Goal: Information Seeking & Learning: Find specific fact

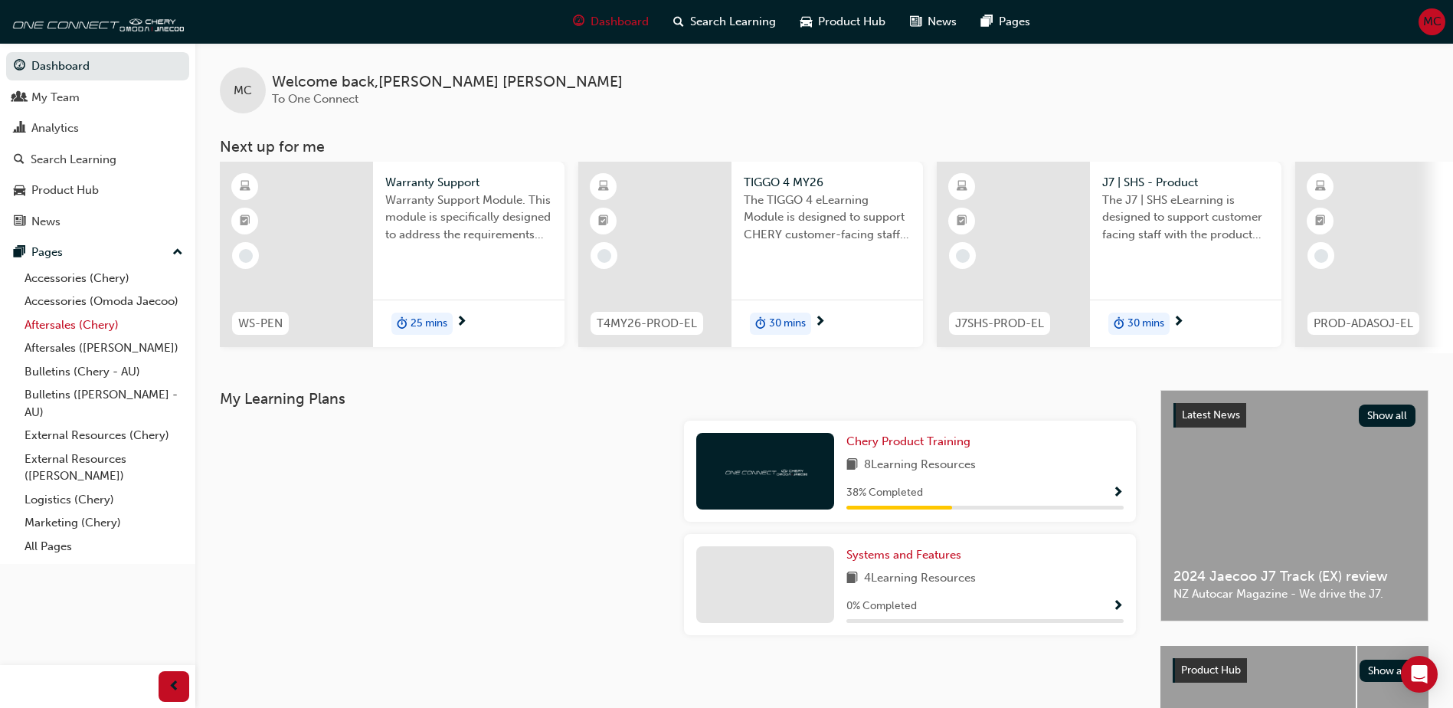
click at [54, 321] on link "Aftersales (Chery)" at bounding box center [103, 325] width 171 height 24
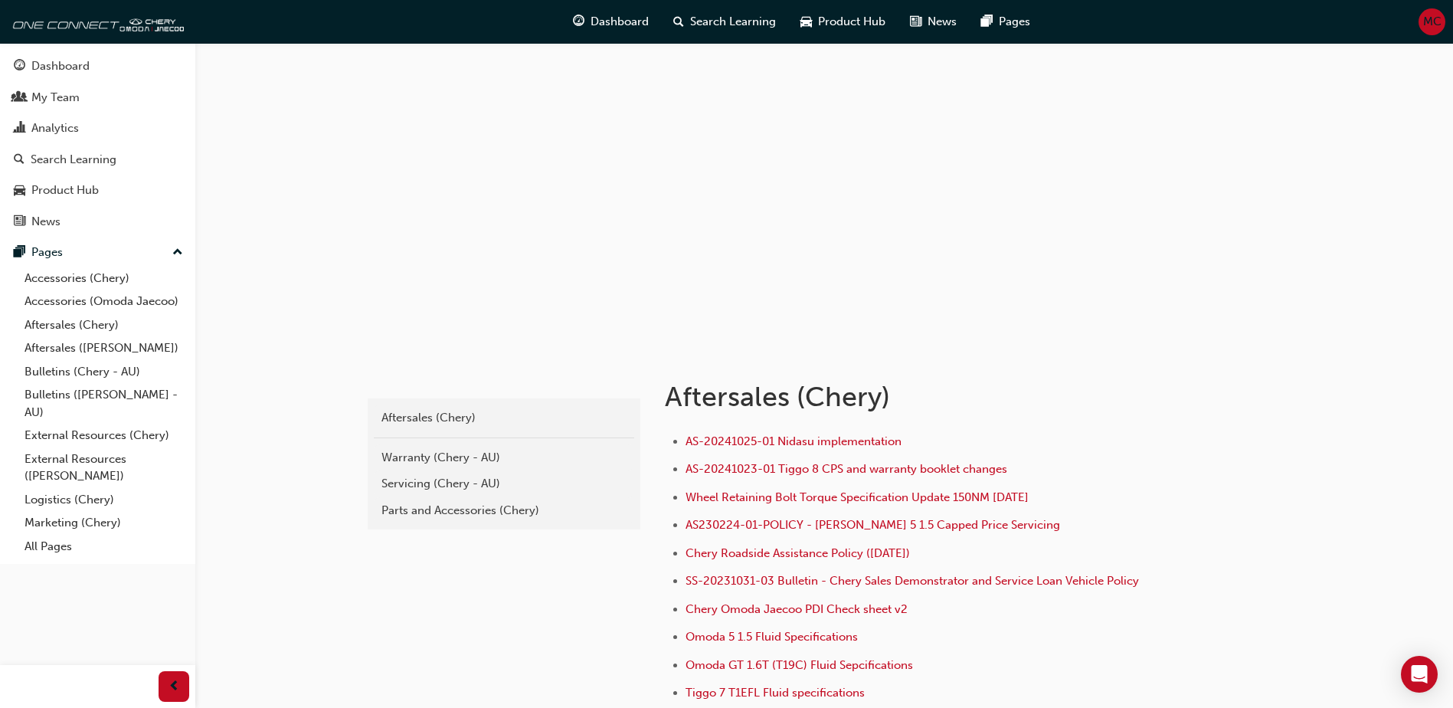
click at [438, 455] on div "Warranty (Chery - AU)" at bounding box center [504, 458] width 245 height 18
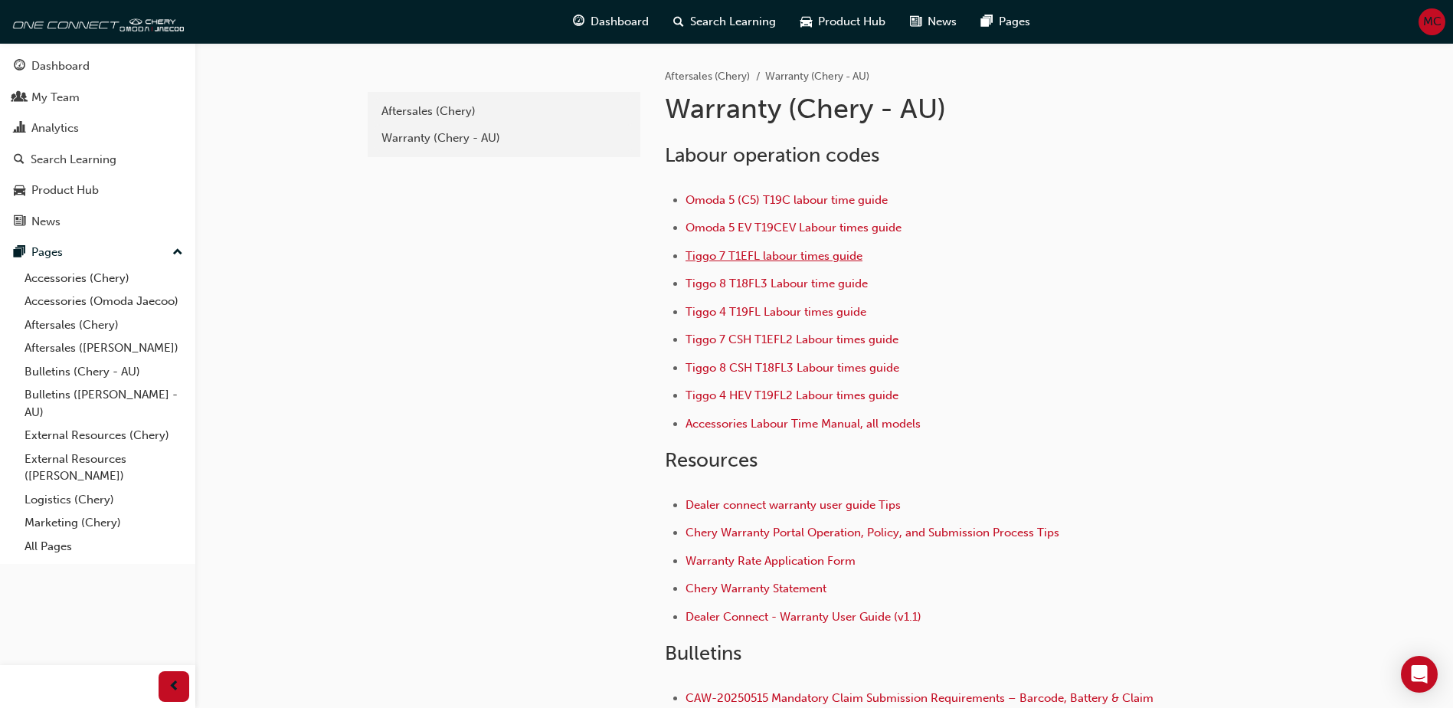
click at [722, 254] on span "Tiggo 7 T1EFL labour times guide" at bounding box center [774, 256] width 177 height 14
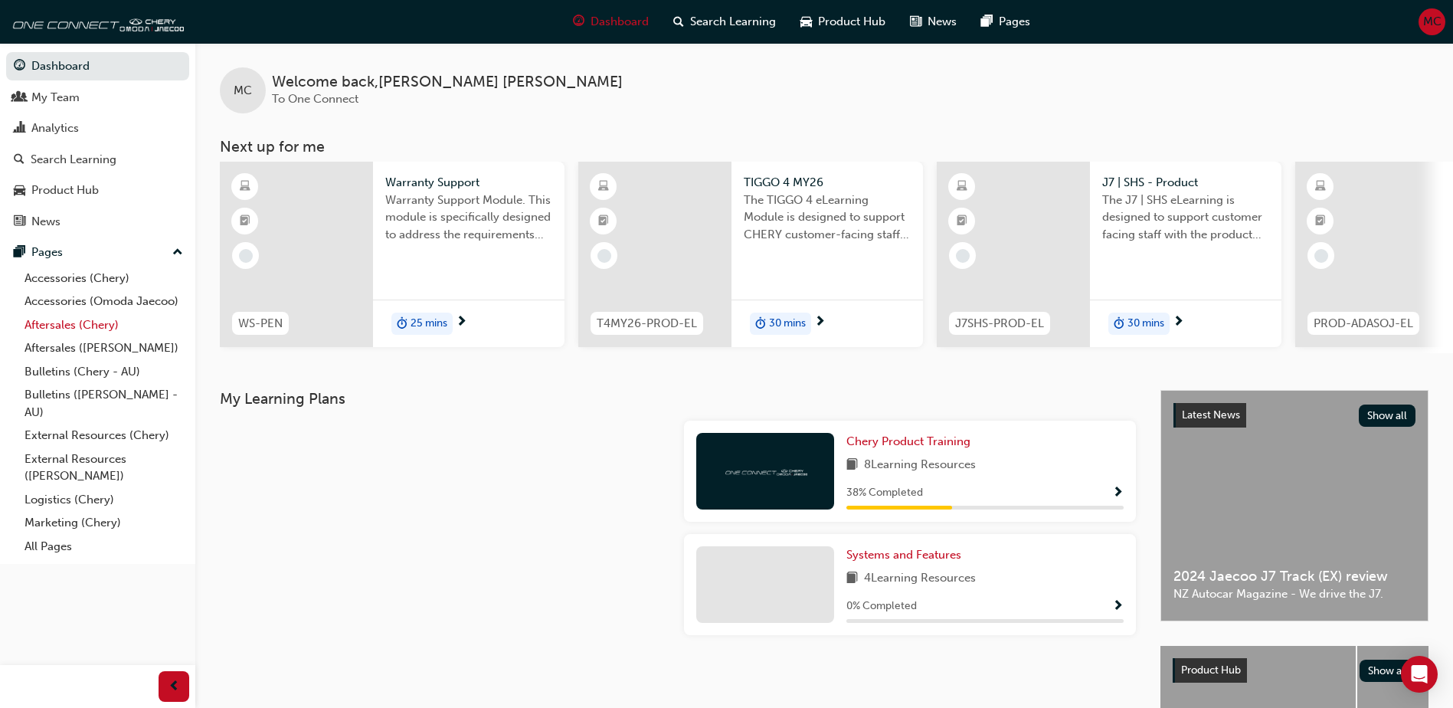
click at [61, 329] on link "Aftersales (Chery)" at bounding box center [103, 325] width 171 height 24
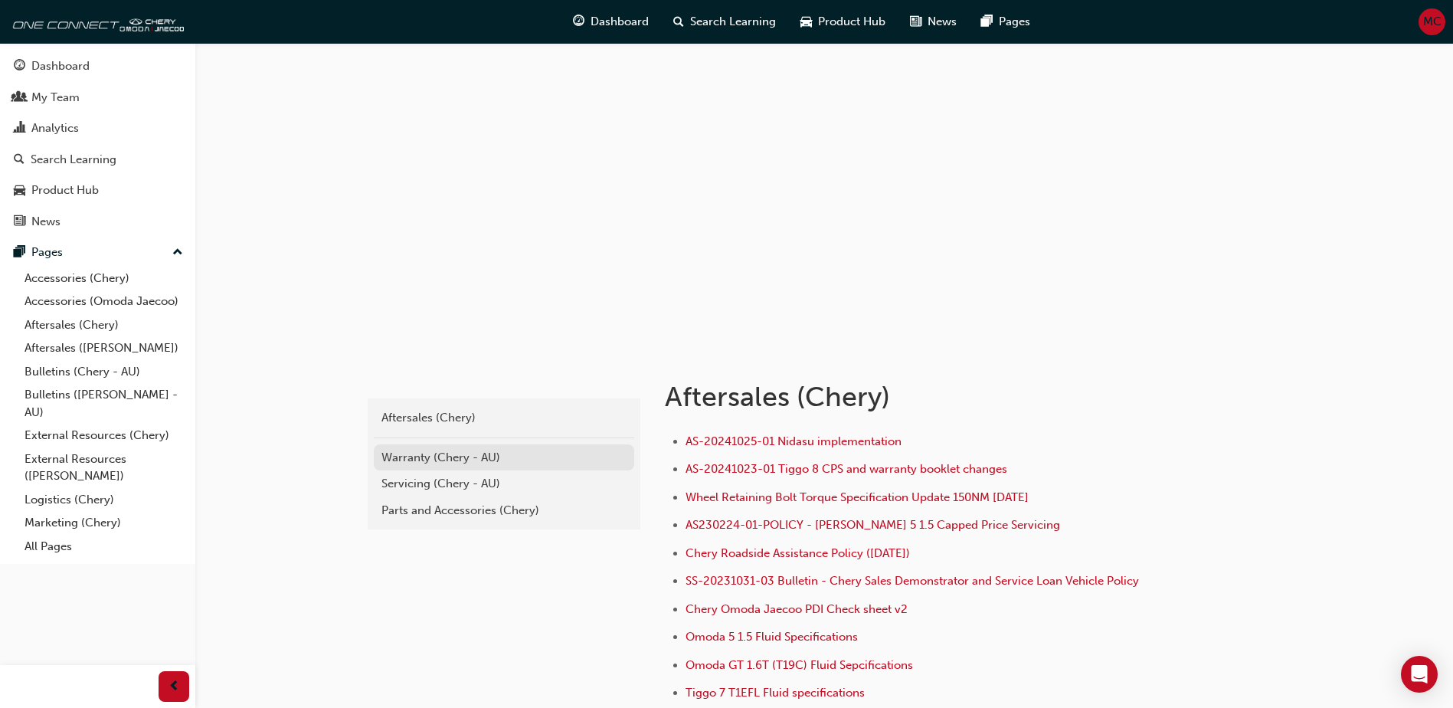
click at [415, 462] on div "Warranty (Chery - AU)" at bounding box center [504, 458] width 245 height 18
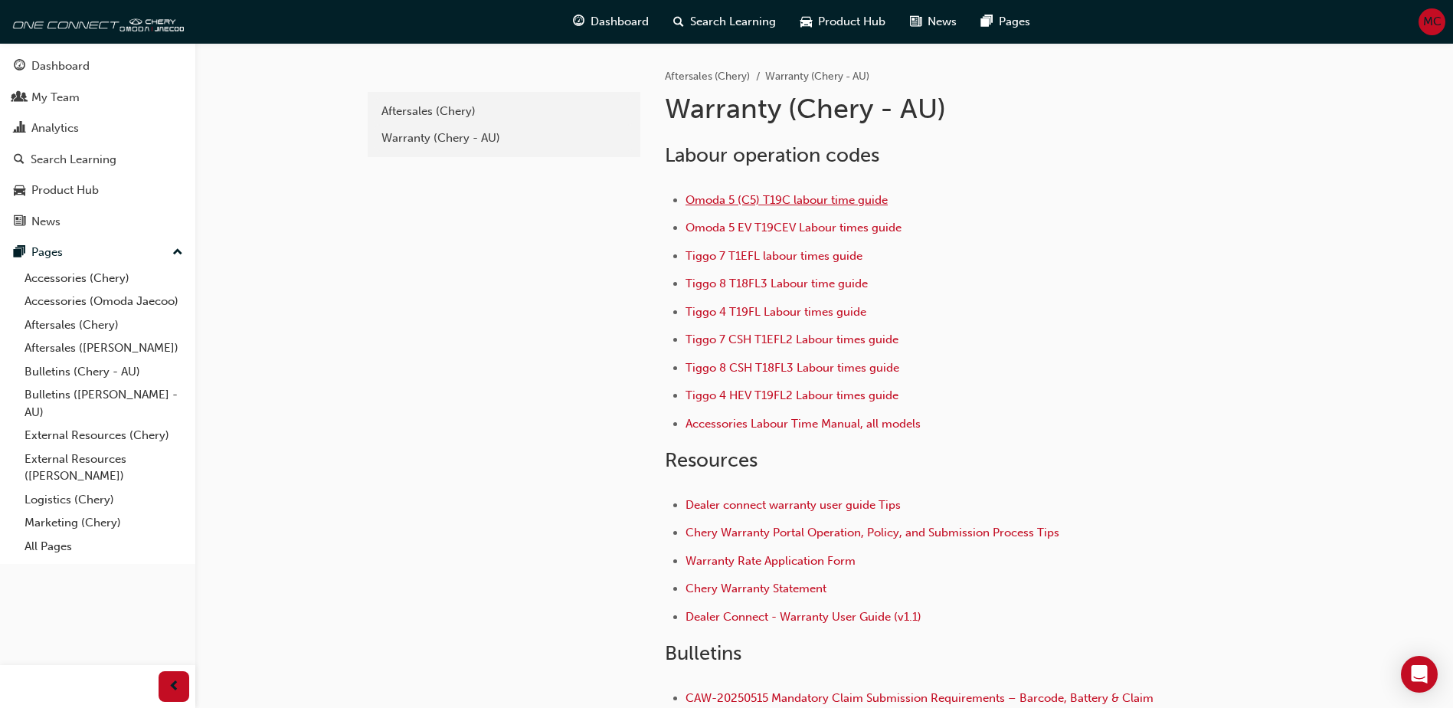
click at [733, 200] on span "Omoda 5 (C5) T19C labour time guide" at bounding box center [787, 200] width 202 height 14
